Goal: Transaction & Acquisition: Purchase product/service

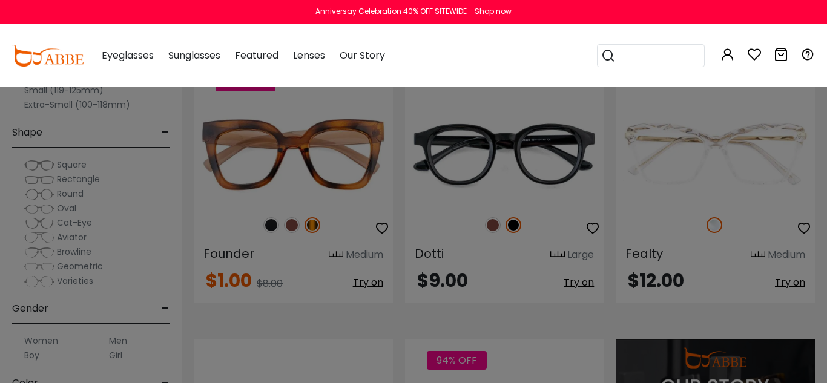
scroll to position [968, 0]
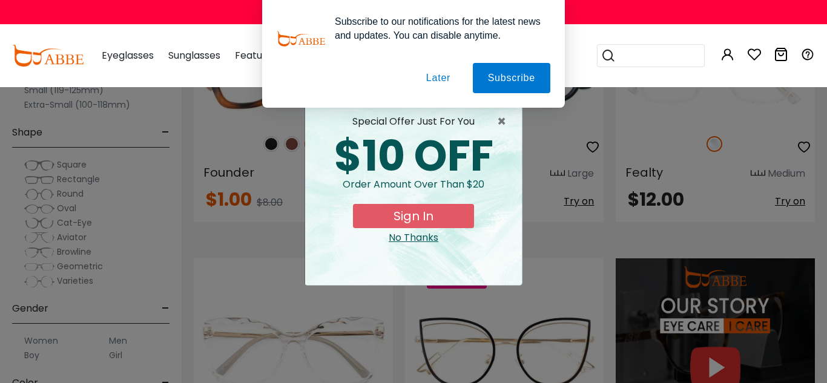
type input "**********"
click at [419, 218] on button "Sign In" at bounding box center [413, 216] width 121 height 24
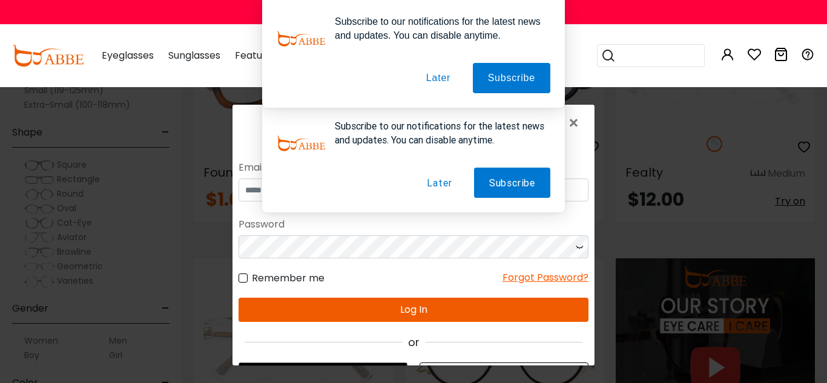
click at [436, 76] on button "Later" at bounding box center [438, 78] width 54 height 30
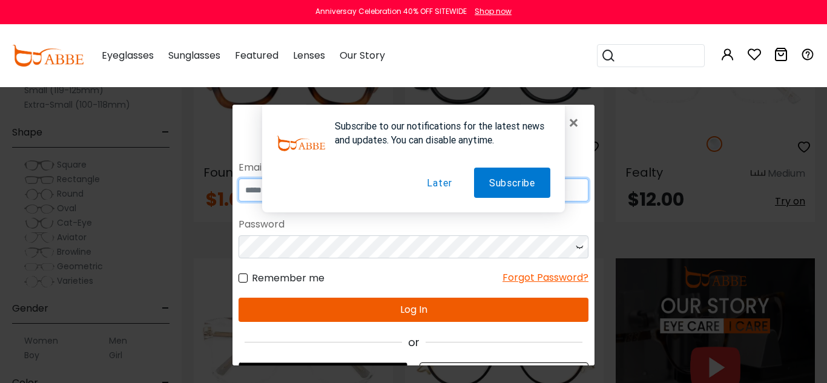
type input "**********"
click at [439, 183] on button "Later" at bounding box center [439, 183] width 55 height 30
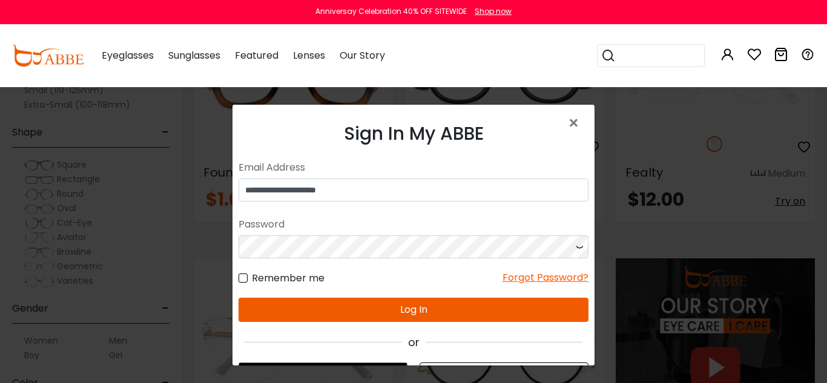
click at [409, 311] on button "Log In" at bounding box center [413, 310] width 350 height 24
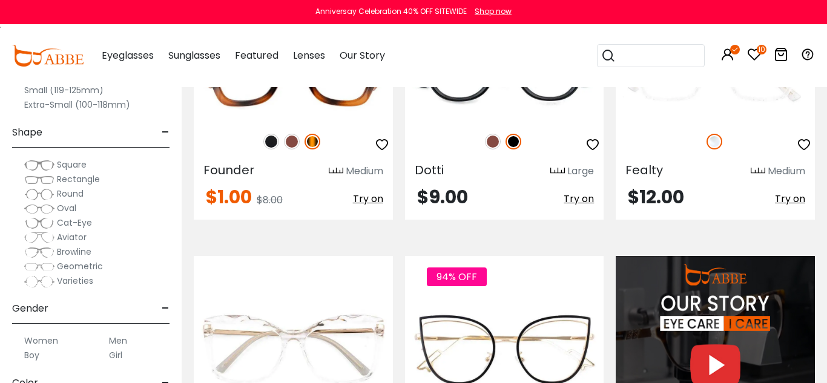
scroll to position [968, 0]
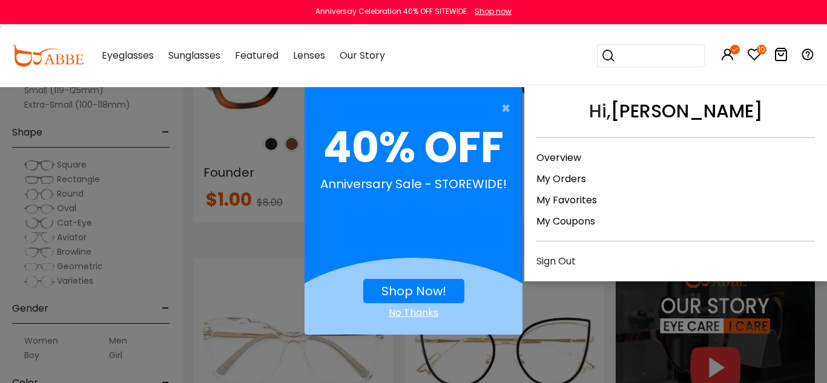
click at [572, 179] on link "My Orders" at bounding box center [561, 179] width 50 height 14
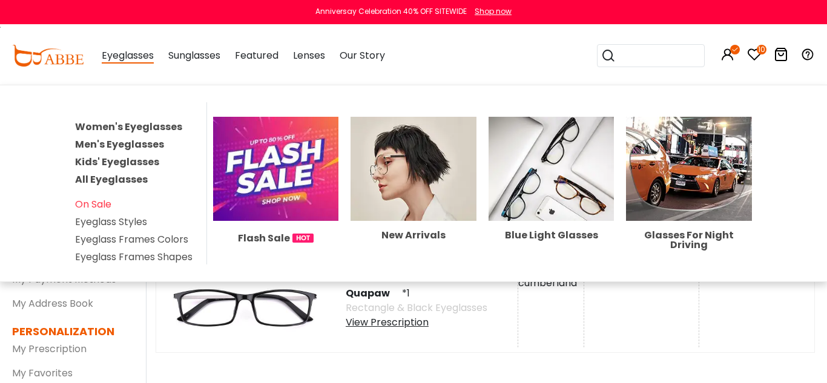
click at [128, 128] on link "Women's Eyeglasses" at bounding box center [128, 127] width 107 height 14
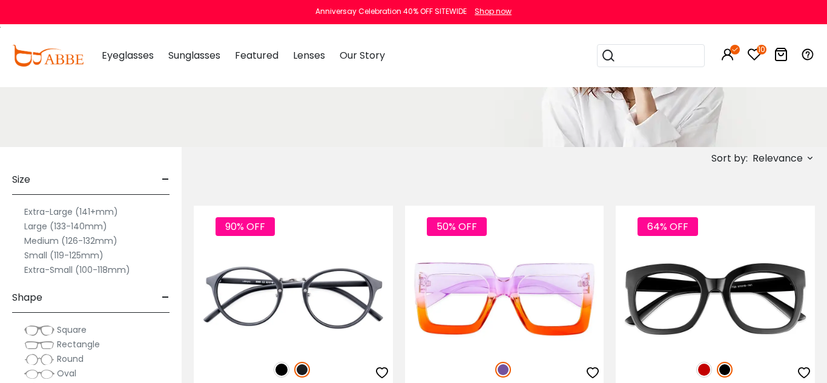
scroll to position [148, 0]
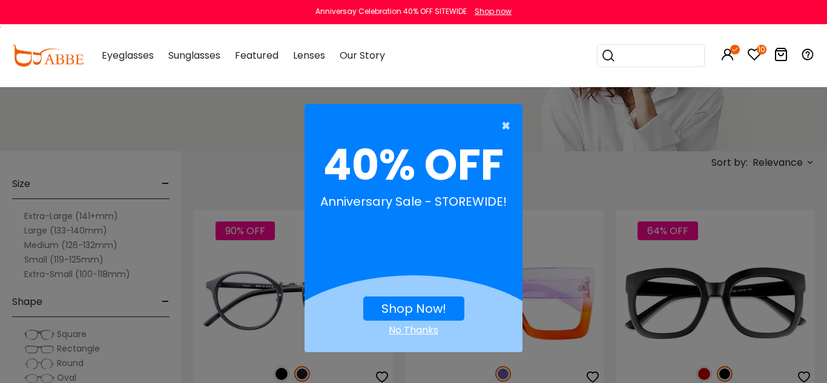
click at [506, 125] on span "×" at bounding box center [508, 126] width 15 height 24
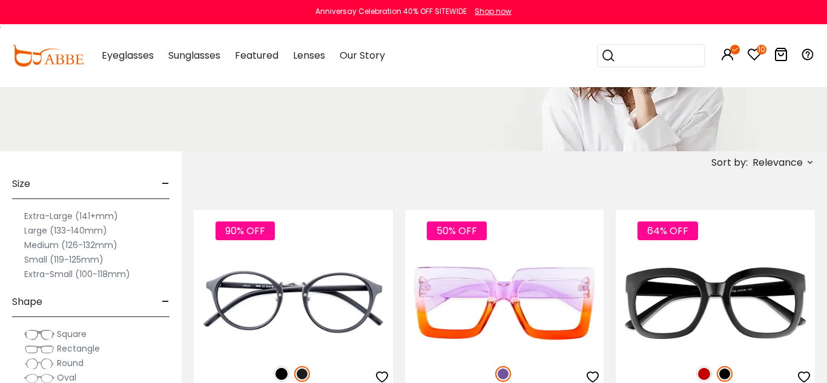
click at [40, 232] on label "Large (133-140mm)" at bounding box center [65, 230] width 83 height 15
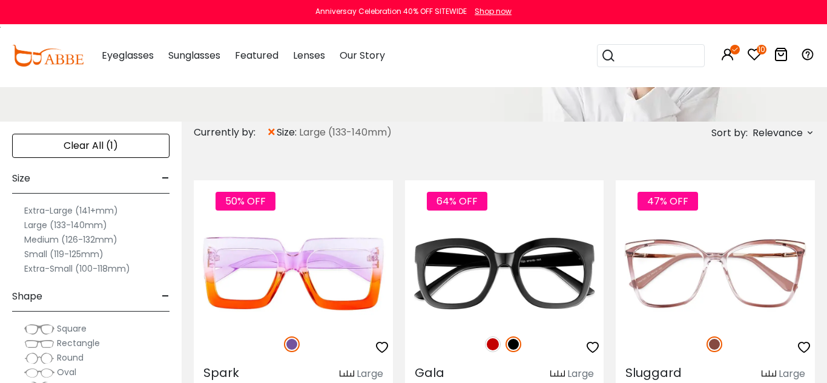
click at [793, 136] on span "Relevance" at bounding box center [777, 133] width 50 height 22
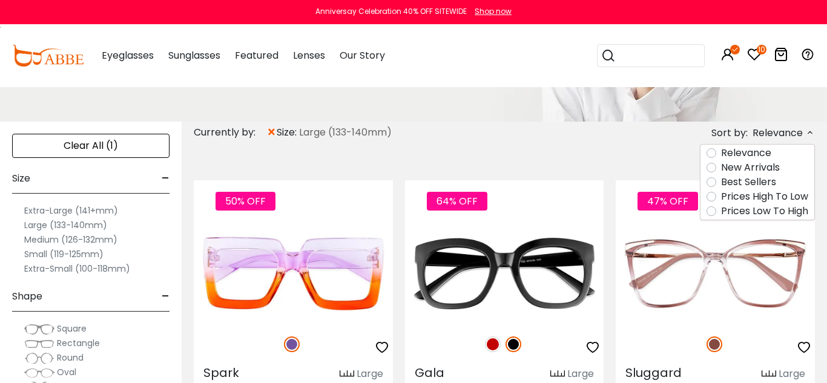
click at [735, 212] on label "Prices Low To High" at bounding box center [764, 211] width 87 height 15
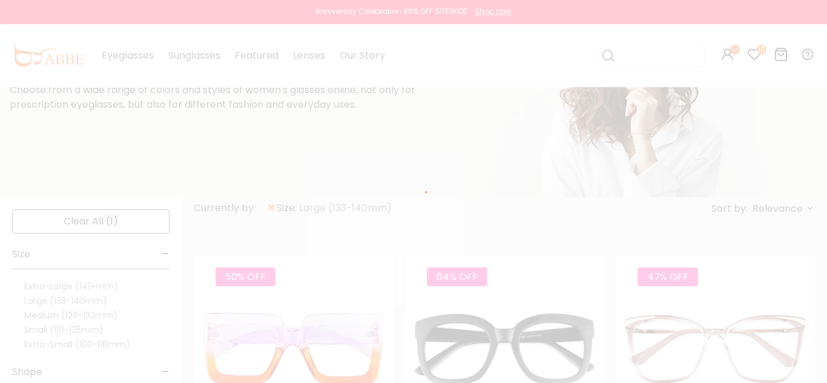
scroll to position [57, 0]
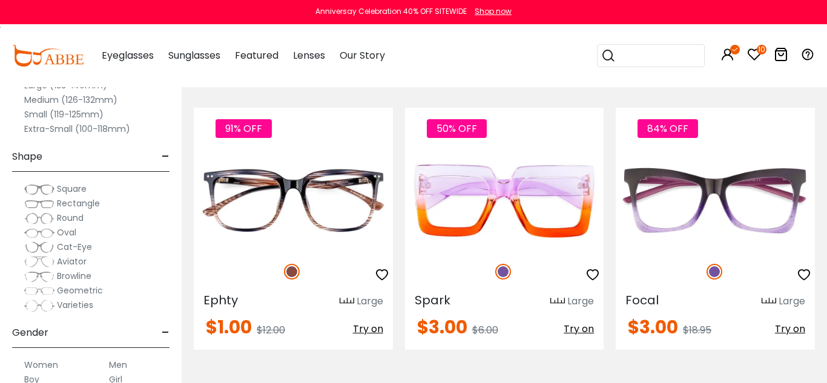
scroll to position [1679, 0]
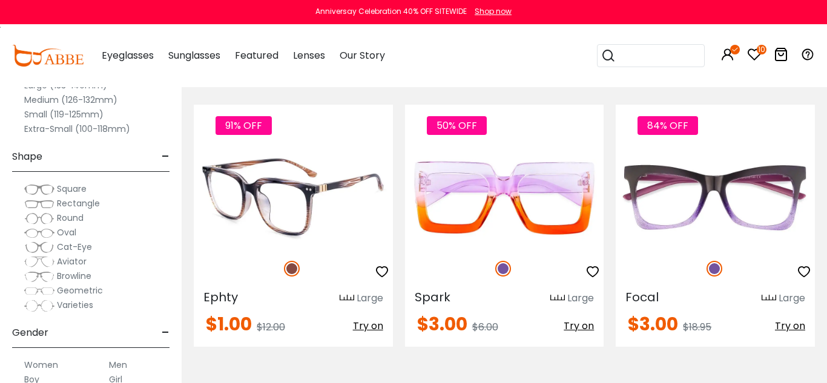
click at [344, 216] on img at bounding box center [293, 197] width 199 height 99
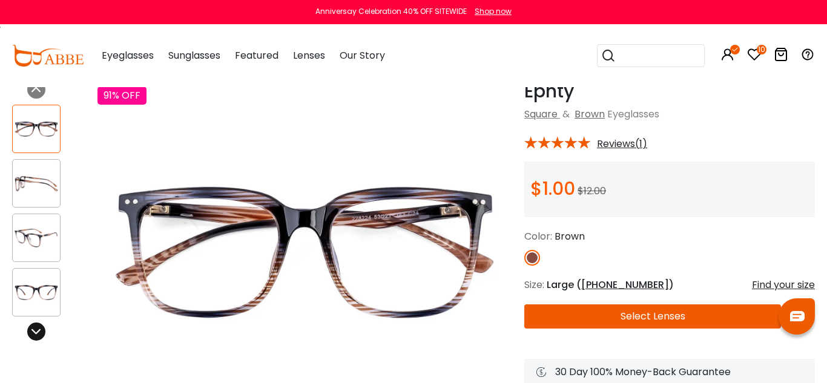
click at [39, 331] on icon at bounding box center [36, 332] width 10 height 10
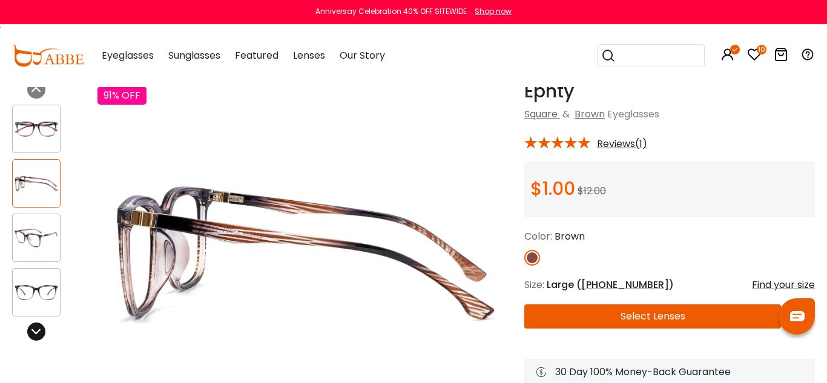
click at [39, 331] on icon at bounding box center [36, 332] width 10 height 10
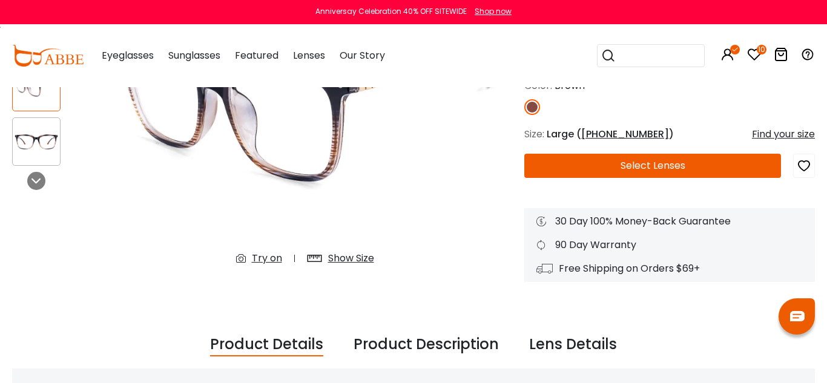
scroll to position [211, 0]
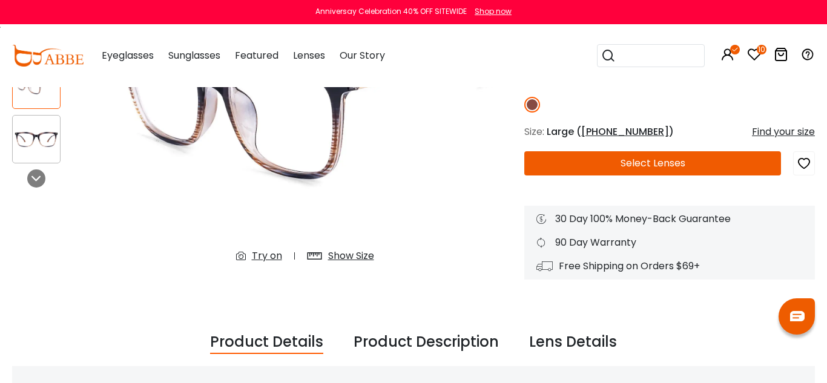
click at [269, 258] on div "Try on" at bounding box center [267, 256] width 30 height 15
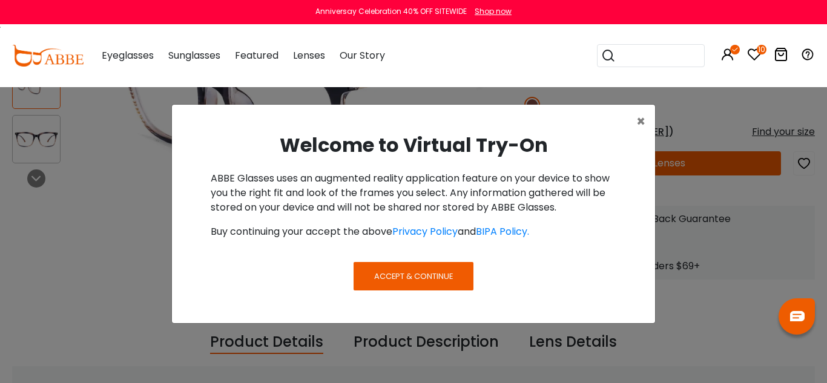
click at [424, 285] on button "Accept & Continue" at bounding box center [413, 276] width 120 height 28
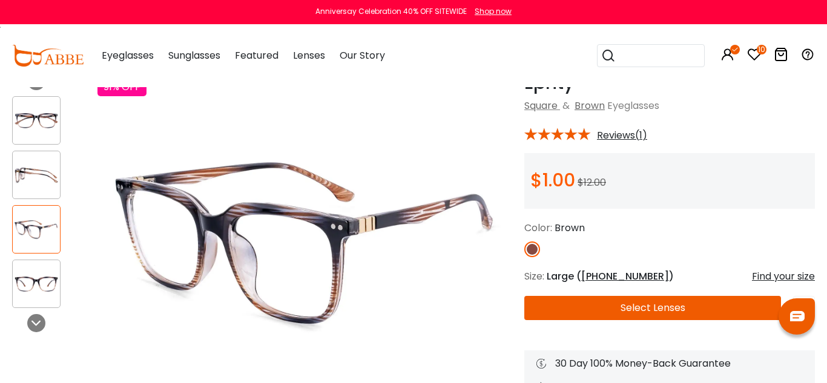
scroll to position [67, 0]
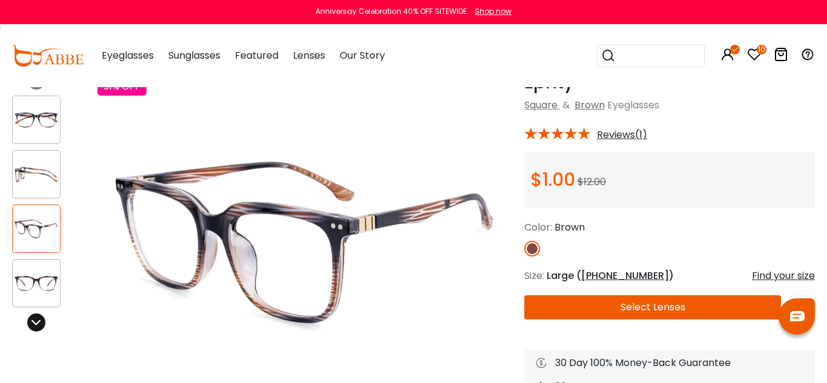
click at [32, 322] on icon at bounding box center [36, 323] width 10 height 10
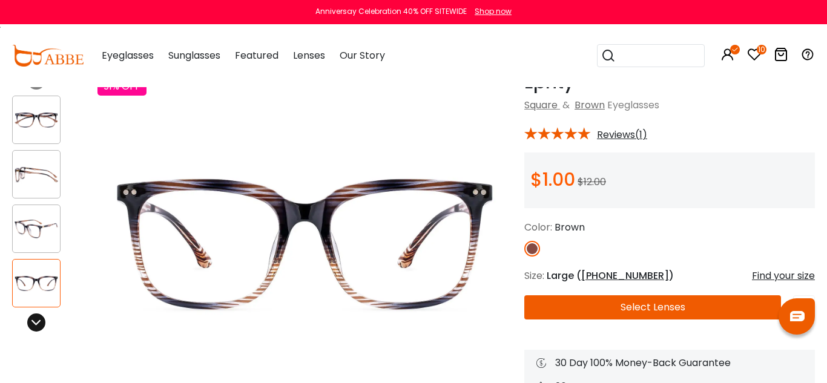
click at [32, 322] on icon at bounding box center [36, 323] width 10 height 10
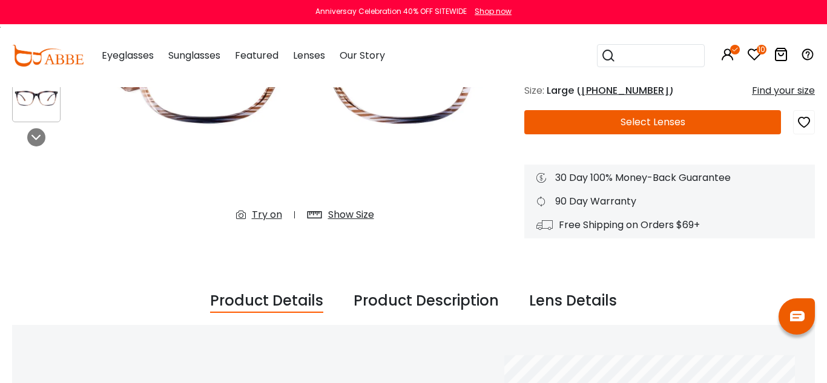
scroll to position [252, 0]
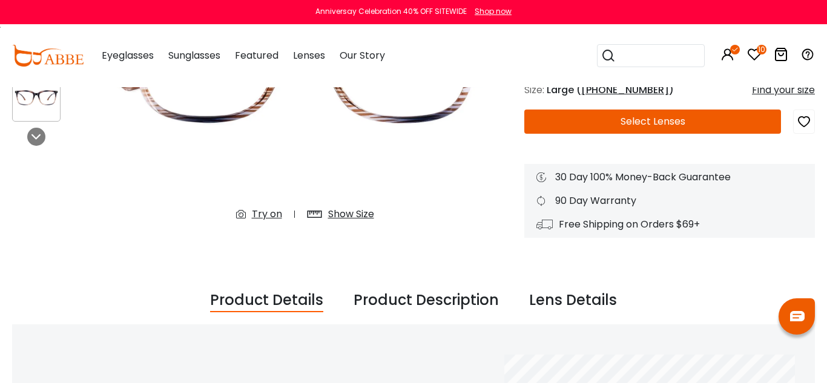
click at [338, 219] on div "Show Size" at bounding box center [351, 214] width 46 height 15
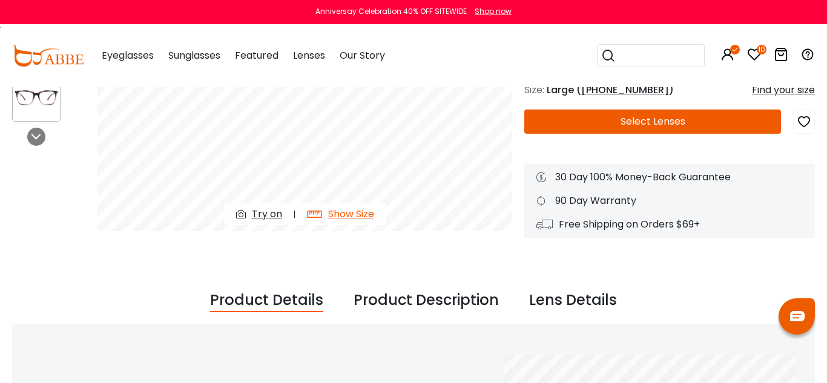
click at [263, 215] on div "Try on" at bounding box center [267, 214] width 30 height 15
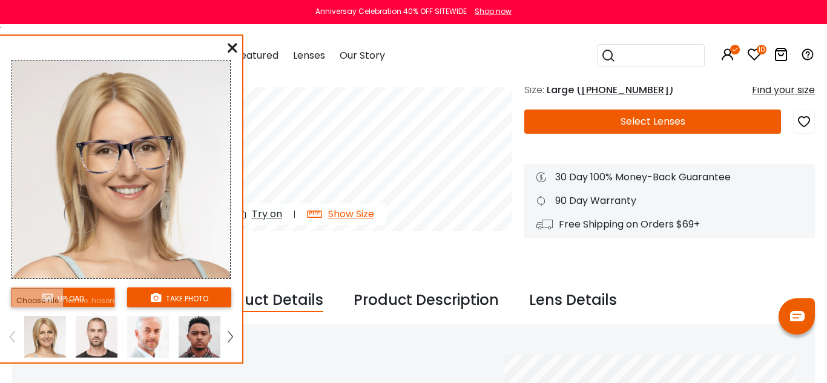
click at [93, 342] on img at bounding box center [97, 337] width 42 height 42
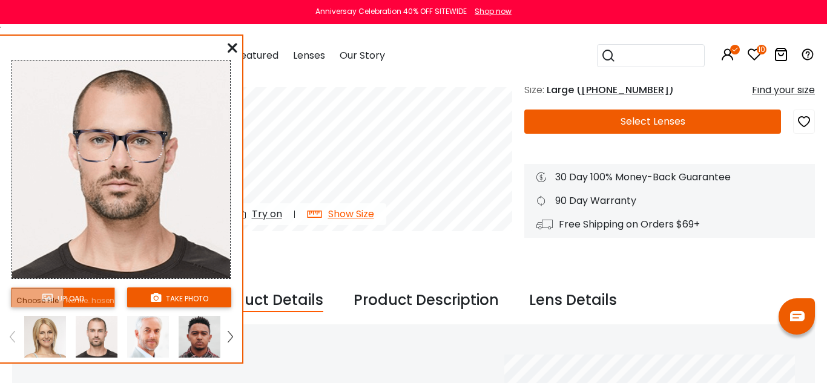
click at [228, 339] on img at bounding box center [230, 336] width 5 height 11
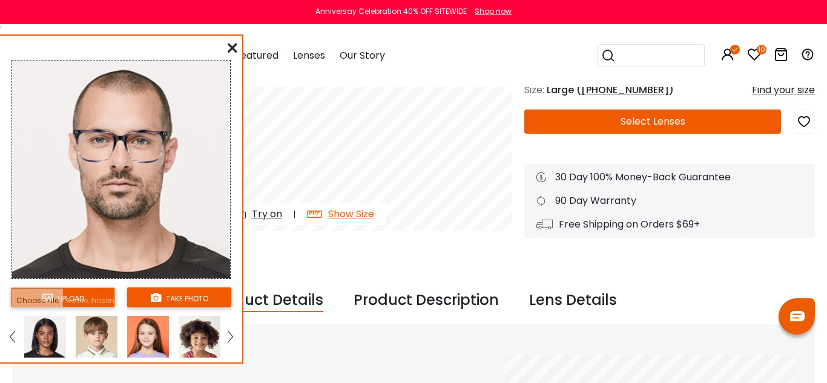
click at [40, 344] on img at bounding box center [45, 337] width 42 height 42
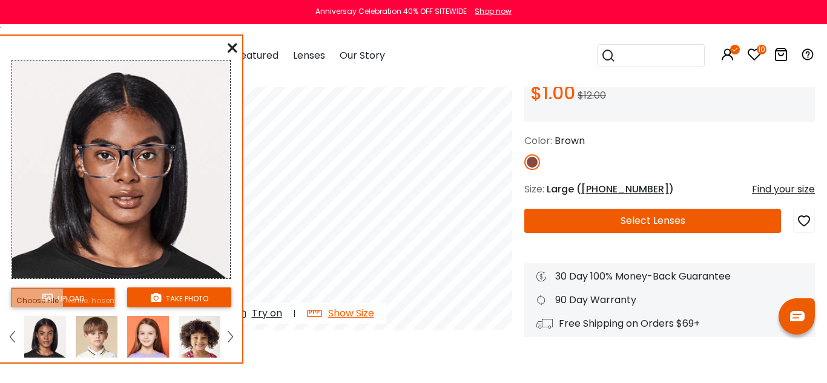
scroll to position [116, 0]
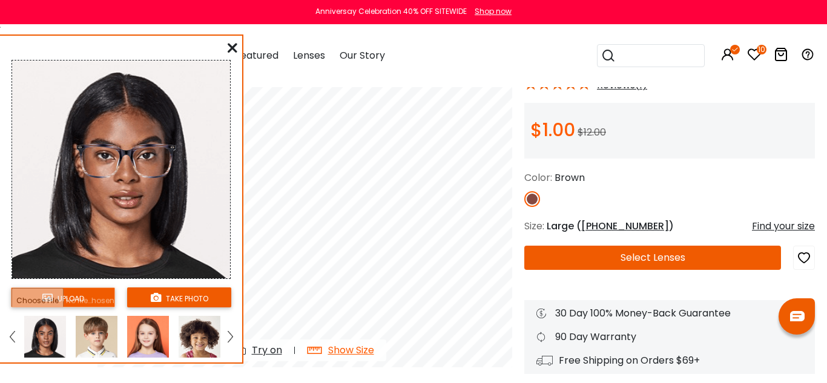
click at [616, 258] on button "Select Lenses" at bounding box center [652, 258] width 257 height 24
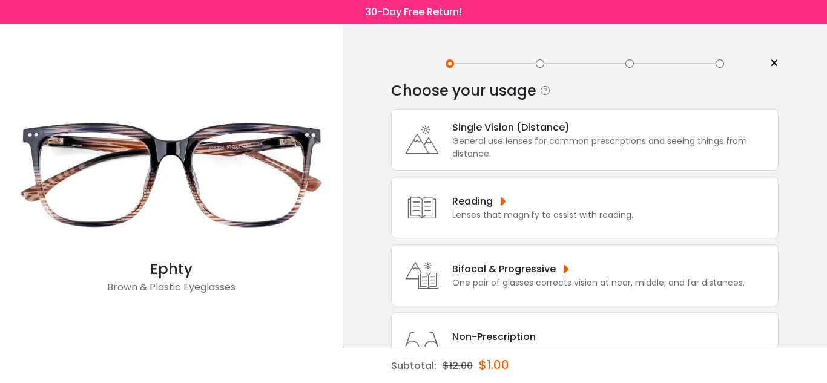
click at [560, 266] on div "Bifocal & Progressive" at bounding box center [598, 268] width 292 height 15
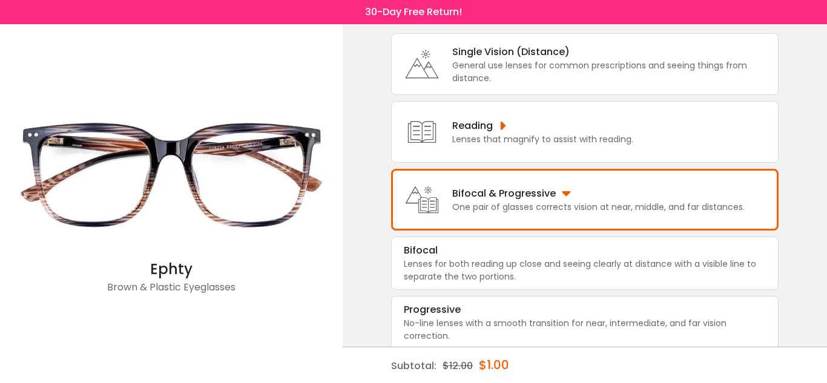
scroll to position [84, 0]
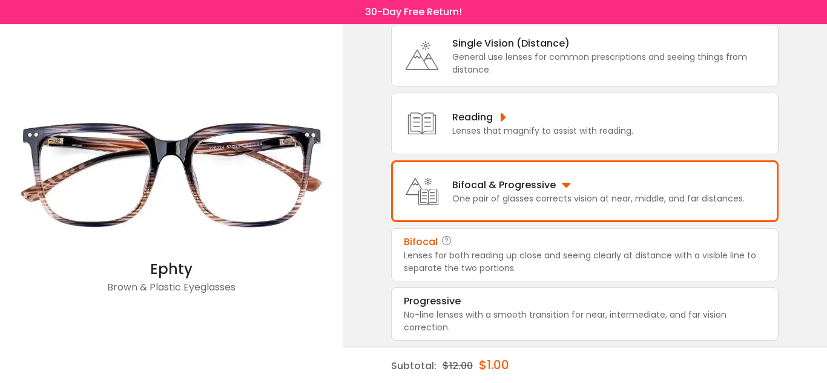
click at [519, 266] on div "Lenses for both reading up close and seeing clearly at distance with a visible …" at bounding box center [585, 261] width 362 height 25
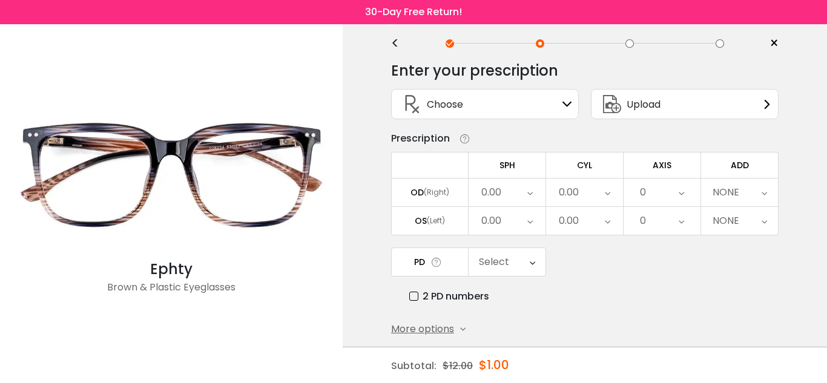
scroll to position [0, 0]
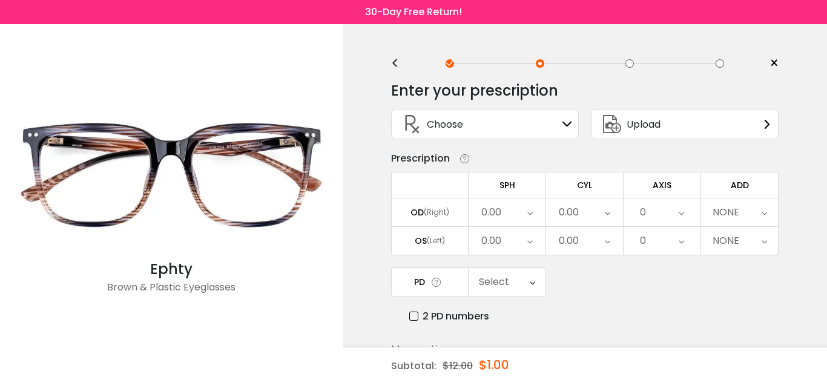
click at [521, 214] on div "0.00" at bounding box center [506, 213] width 77 height 28
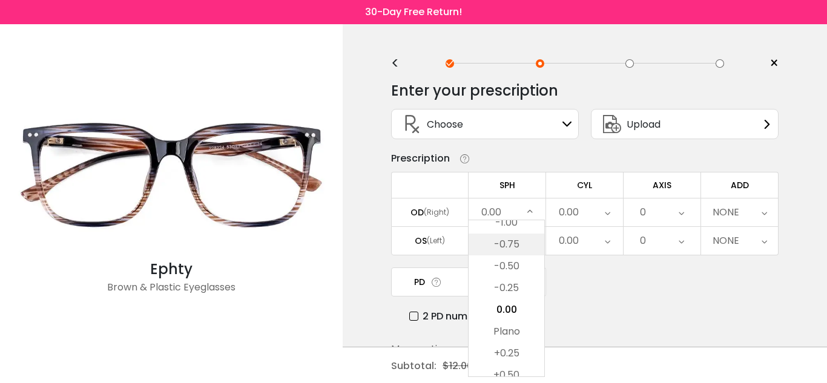
click at [522, 241] on li "-0.75" at bounding box center [506, 245] width 76 height 22
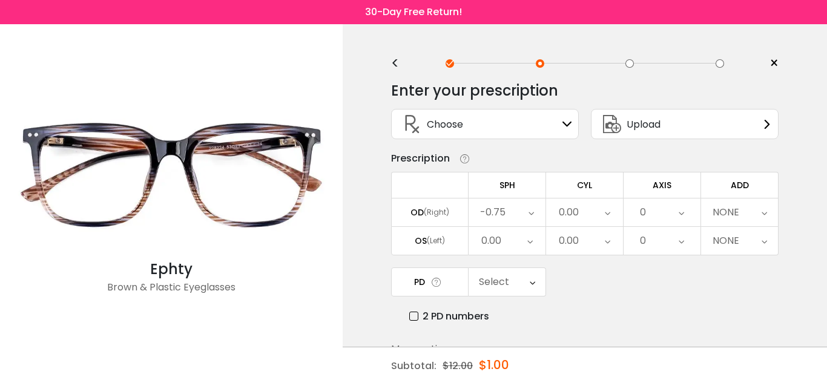
click at [608, 212] on icon at bounding box center [607, 213] width 5 height 28
click at [596, 271] on li "-0.50" at bounding box center [584, 266] width 76 height 22
click at [681, 217] on icon at bounding box center [680, 213] width 5 height 28
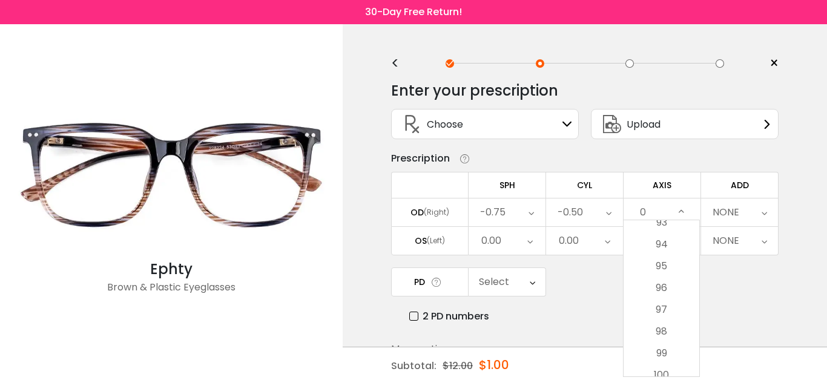
scroll to position [2035, 0]
click at [677, 264] on li "95" at bounding box center [661, 266] width 76 height 22
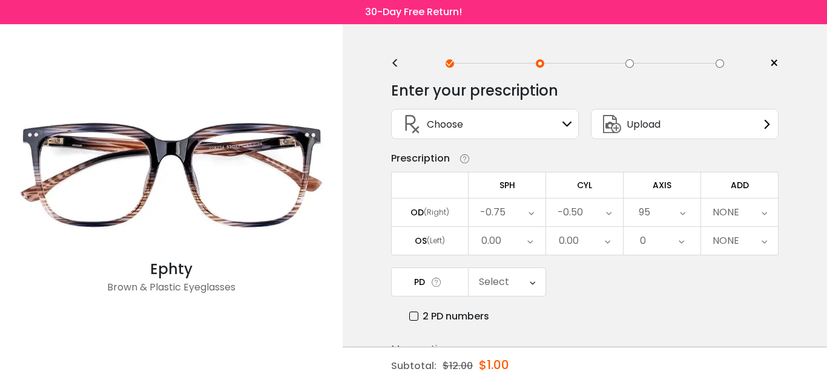
click at [528, 246] on icon at bounding box center [529, 241] width 5 height 28
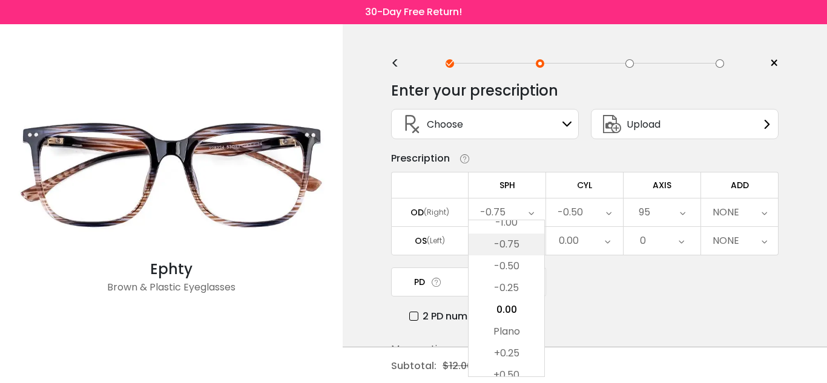
click at [526, 247] on li "-0.75" at bounding box center [506, 245] width 76 height 22
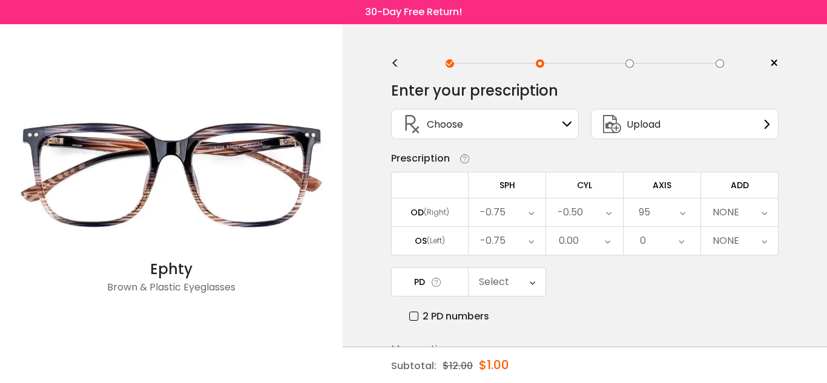
click at [532, 283] on icon at bounding box center [532, 282] width 5 height 28
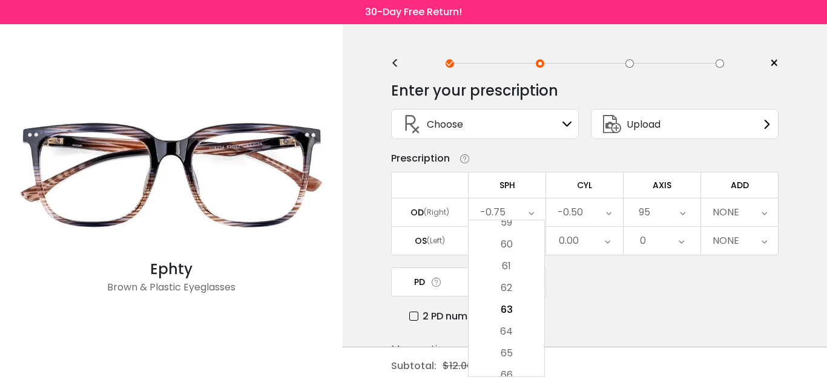
click at [532, 283] on li "62" at bounding box center [506, 288] width 76 height 22
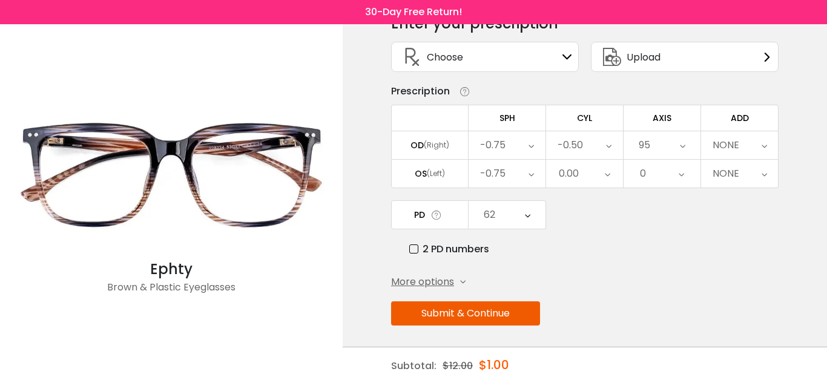
scroll to position [70, 0]
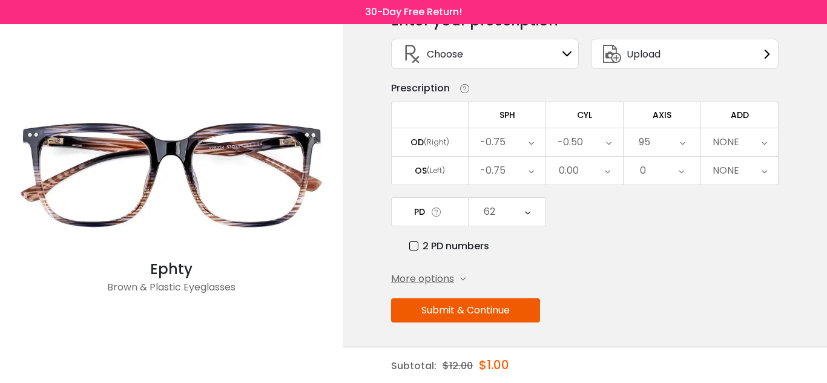
click at [478, 313] on button "Submit & Continue" at bounding box center [465, 310] width 149 height 24
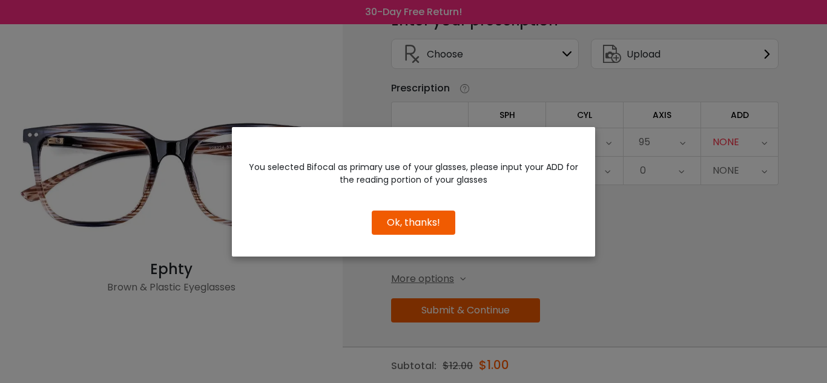
click at [414, 229] on button "Ok, thanks!" at bounding box center [414, 223] width 84 height 24
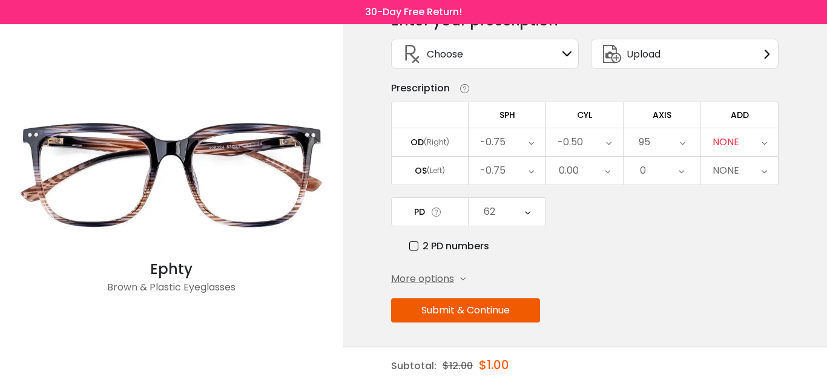
click at [438, 280] on span "More options" at bounding box center [422, 279] width 63 height 15
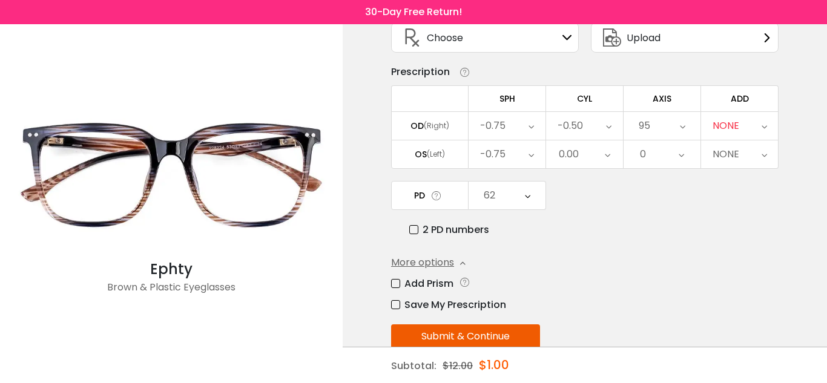
scroll to position [113, 0]
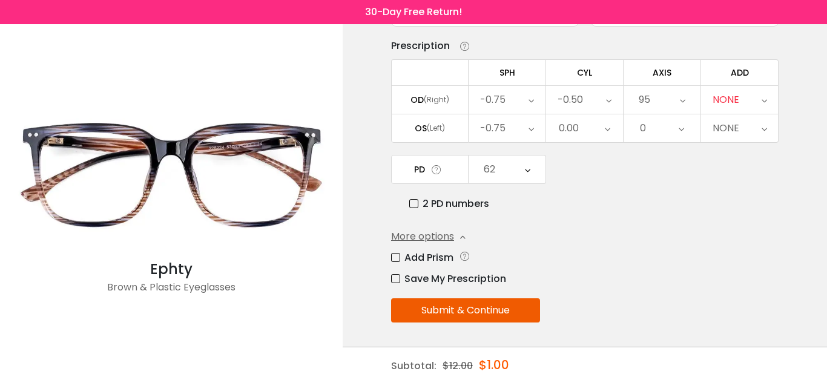
click at [493, 310] on button "Submit & Continue" at bounding box center [465, 310] width 149 height 24
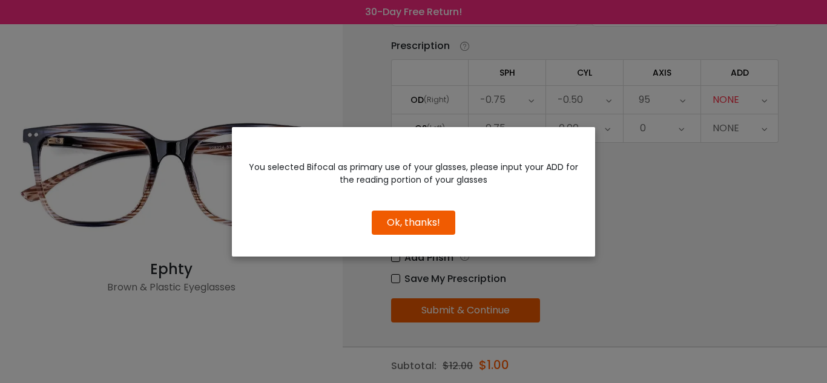
click at [425, 224] on button "Ok, thanks!" at bounding box center [414, 223] width 84 height 24
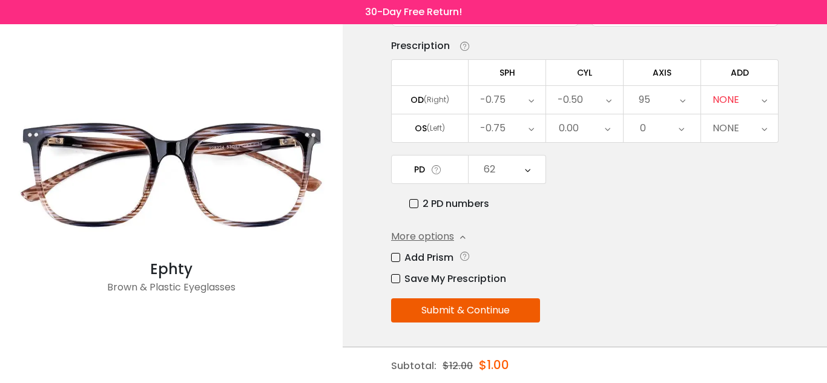
click at [761, 102] on icon at bounding box center [763, 100] width 5 height 28
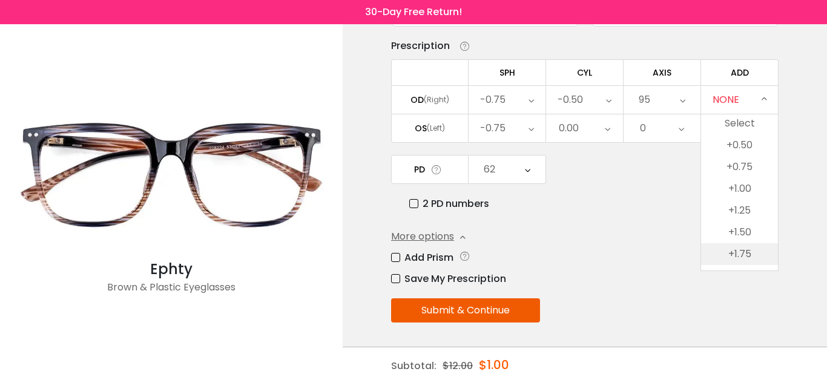
scroll to position [2, 0]
click at [742, 189] on li "+1.00" at bounding box center [739, 188] width 77 height 22
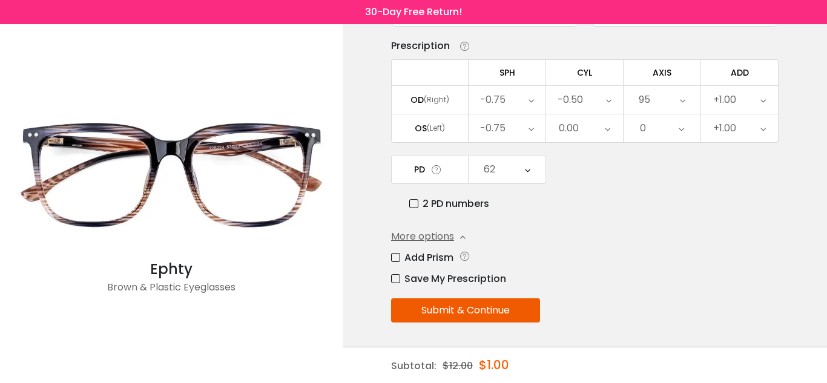
click at [513, 315] on button "Submit & Continue" at bounding box center [465, 310] width 149 height 24
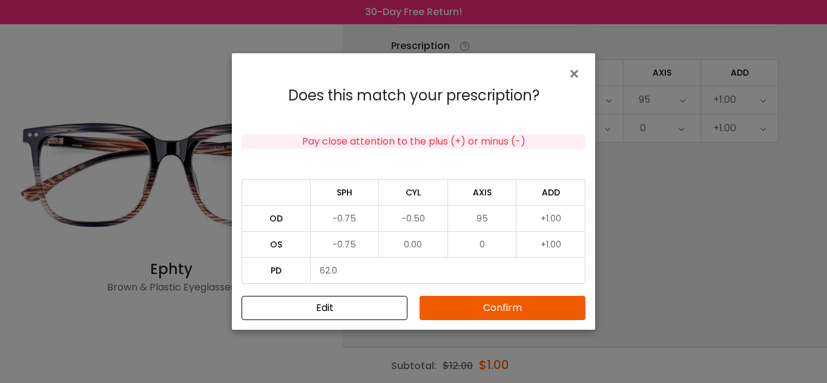
click at [512, 311] on button "Confirm" at bounding box center [502, 308] width 166 height 24
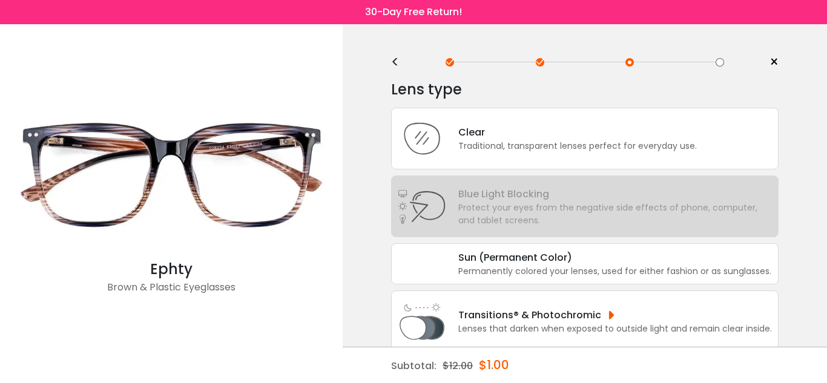
scroll to position [0, 0]
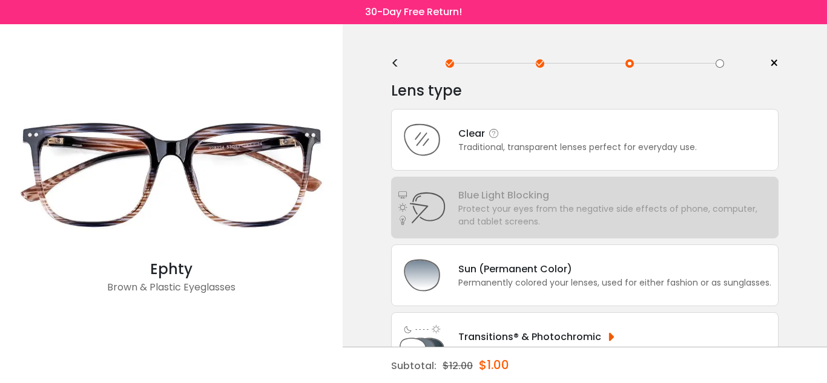
click at [489, 150] on div "Traditional, transparent lenses perfect for everyday use." at bounding box center [577, 147] width 238 height 13
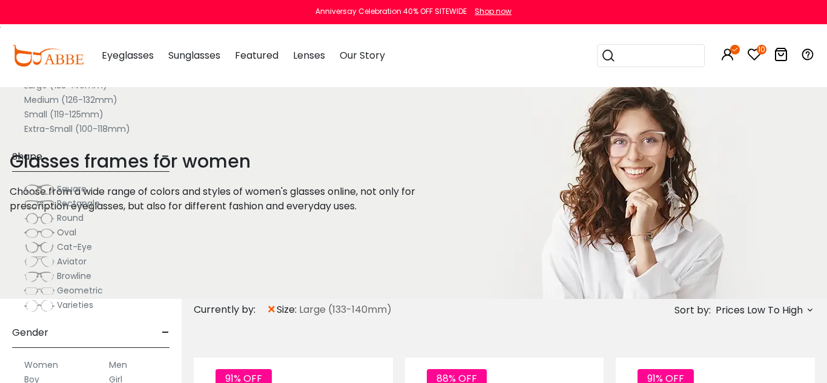
scroll to position [1738, 0]
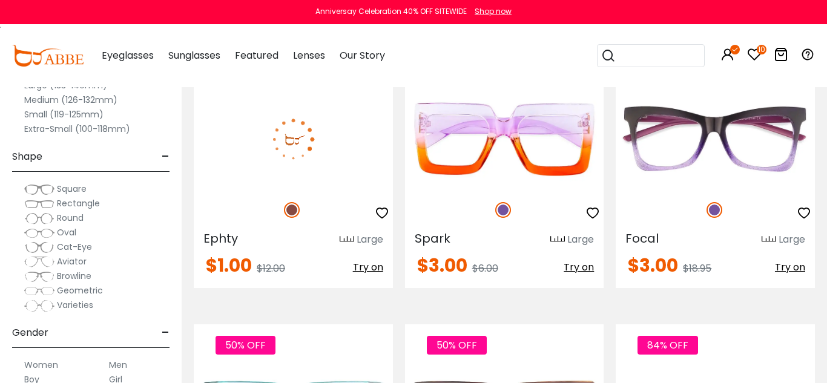
click at [319, 179] on img at bounding box center [293, 139] width 199 height 99
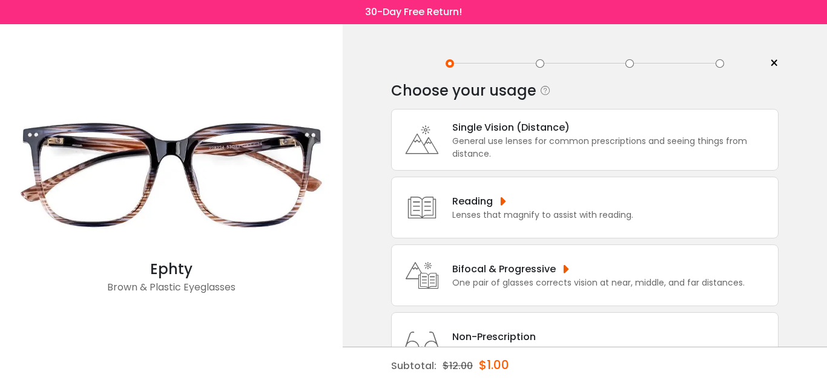
click at [520, 130] on div "Single Vision (Distance)" at bounding box center [612, 127] width 320 height 15
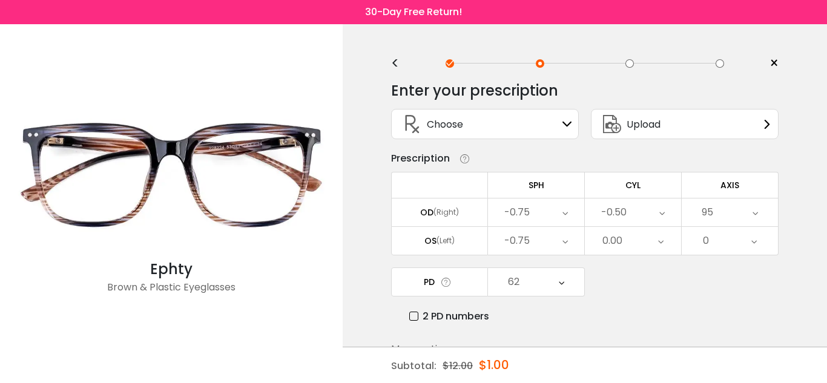
click at [672, 130] on div "Upload" at bounding box center [685, 124] width 188 height 30
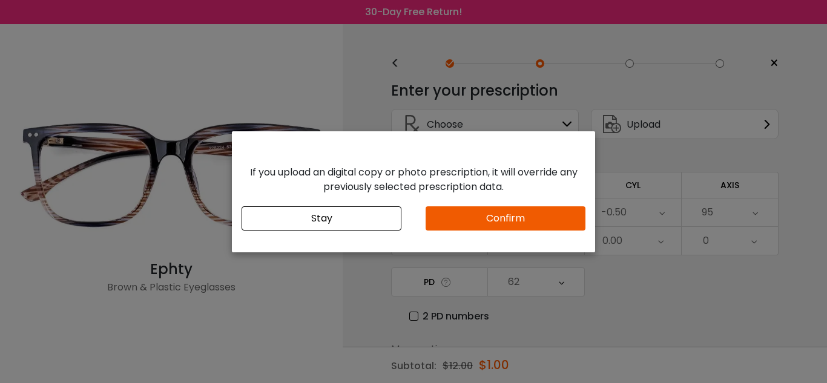
click at [525, 215] on button "Confirm" at bounding box center [505, 218] width 160 height 24
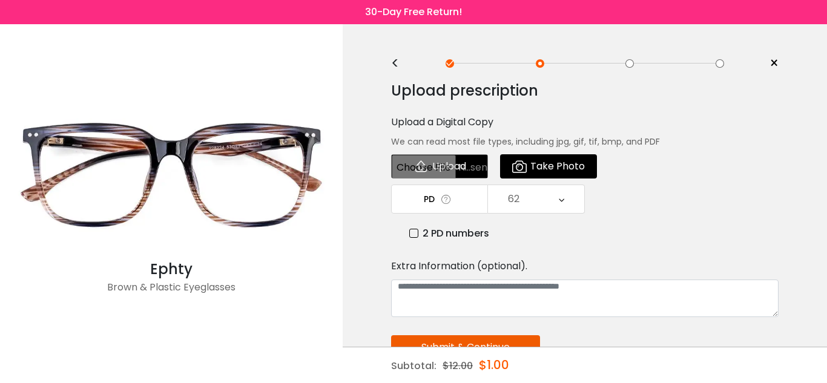
click at [466, 170] on input "file" at bounding box center [439, 166] width 97 height 24
type input "**********"
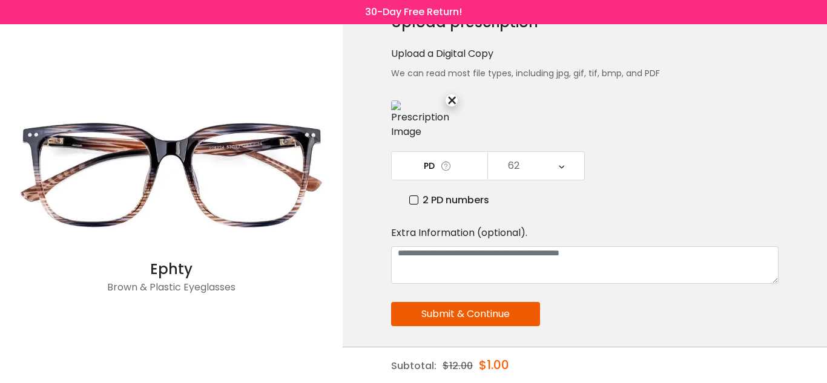
scroll to position [120, 0]
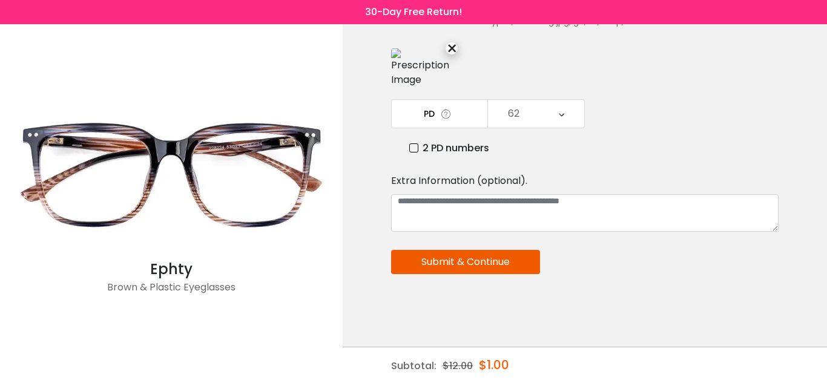
click at [512, 263] on button "Submit & Continue" at bounding box center [465, 262] width 149 height 24
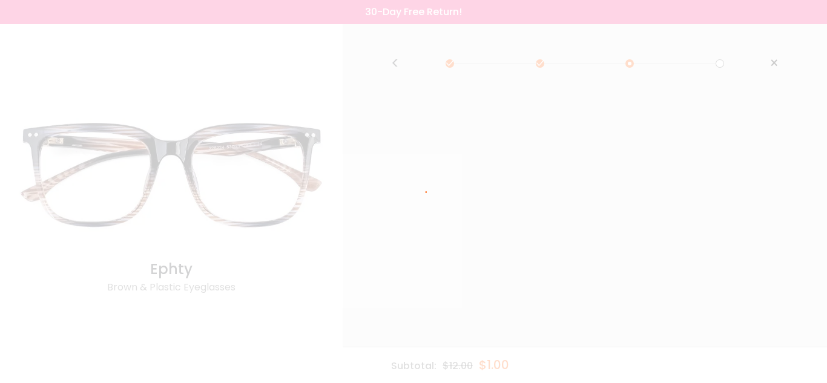
scroll to position [0, 0]
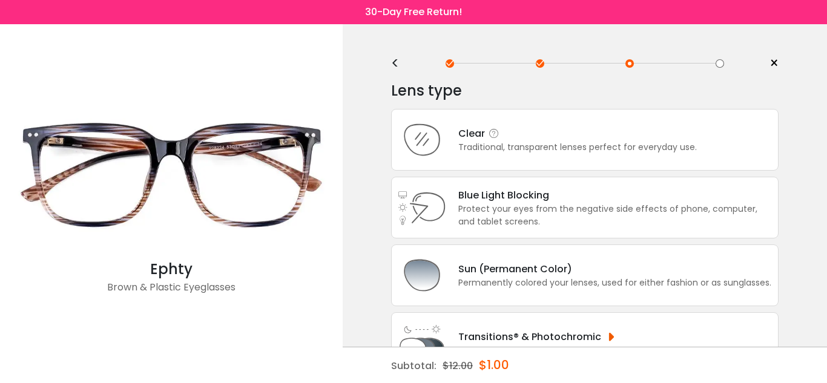
click at [651, 119] on div "Clear Traditional, transparent lenses perfect for everyday use." at bounding box center [584, 140] width 387 height 62
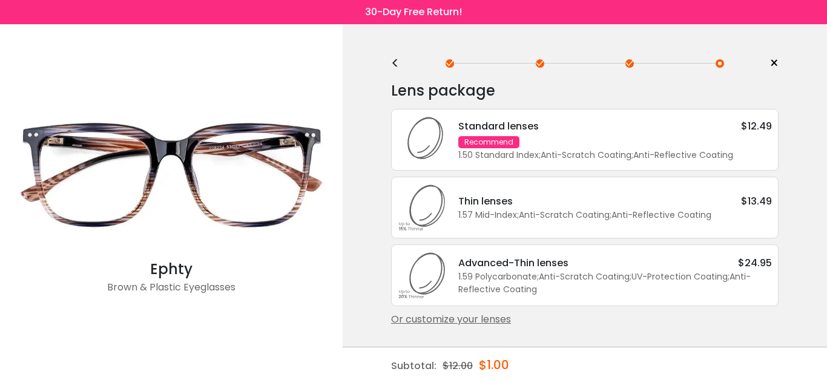
click at [499, 320] on div "Or customize your lenses" at bounding box center [584, 319] width 387 height 15
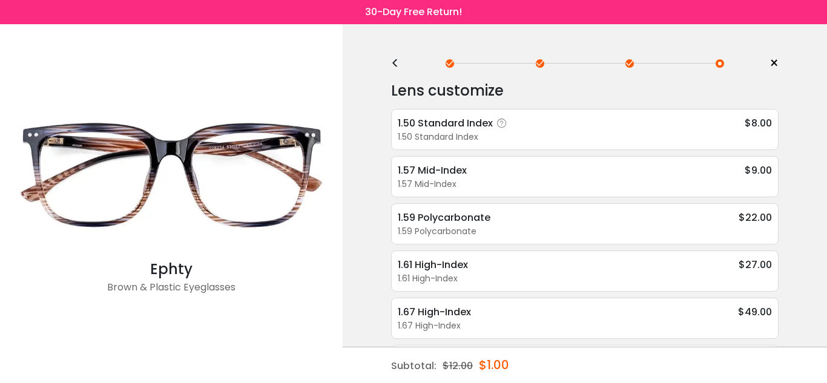
click at [499, 123] on icon at bounding box center [502, 123] width 12 height 12
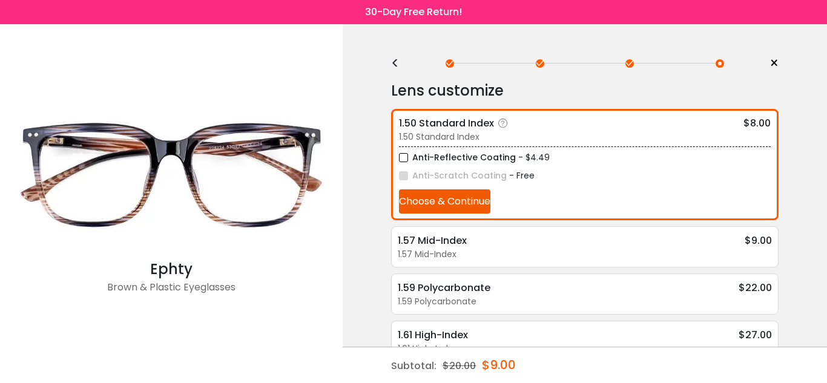
click at [643, 168] on div "Anti-Scratch Coating - Free" at bounding box center [585, 175] width 372 height 15
click at [634, 135] on div "1.50 Standard Index" at bounding box center [585, 137] width 372 height 13
click at [470, 203] on button "Choose & Continue" at bounding box center [444, 201] width 91 height 24
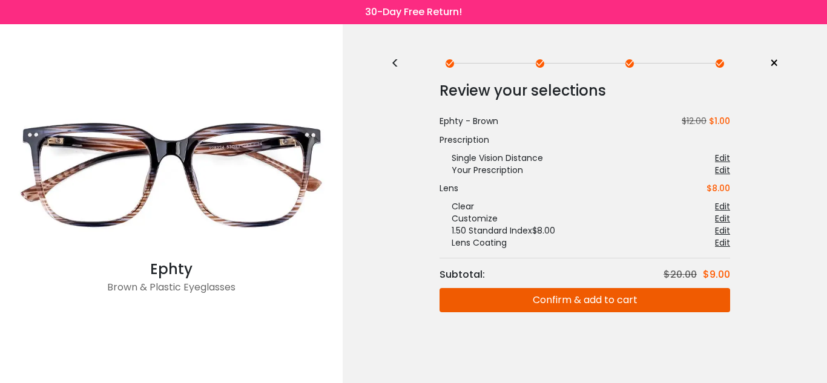
click at [586, 305] on button "Confirm & add to cart" at bounding box center [584, 300] width 291 height 24
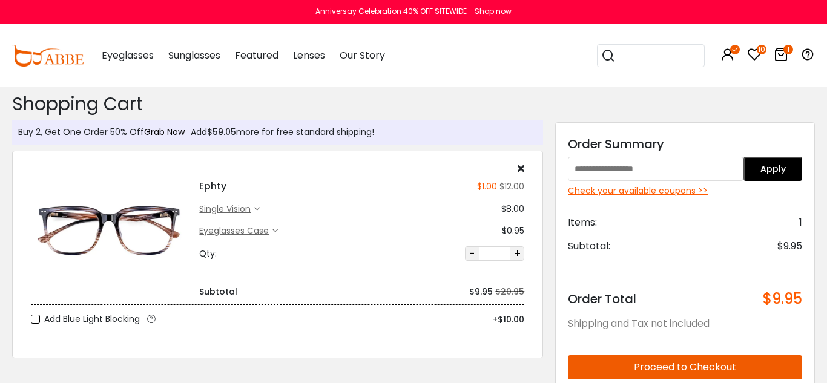
click at [662, 369] on button "Proceed to Checkout" at bounding box center [685, 367] width 234 height 24
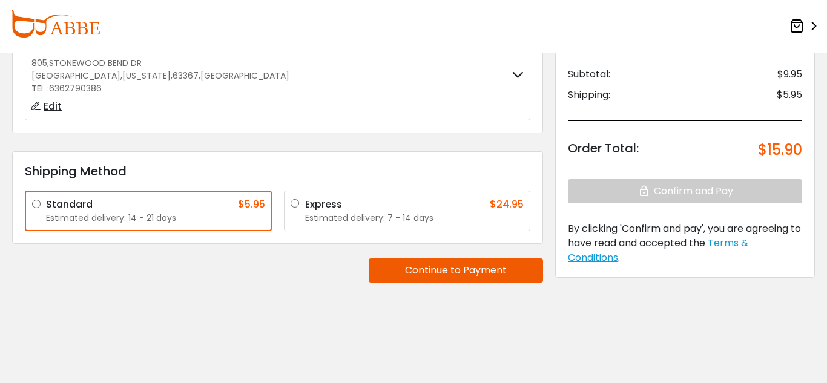
scroll to position [131, 0]
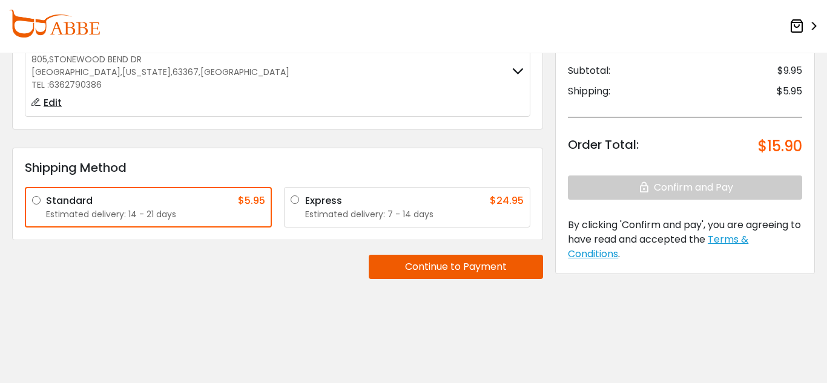
click at [503, 274] on button "Continue to Payment" at bounding box center [456, 267] width 174 height 24
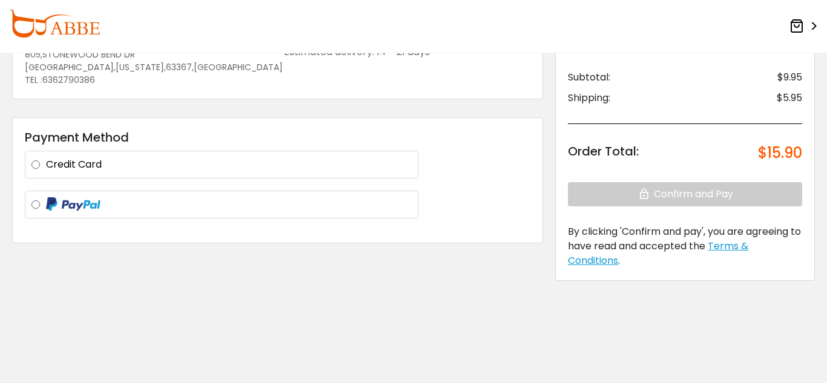
scroll to position [0, 0]
